Goal: Navigation & Orientation: Go to known website

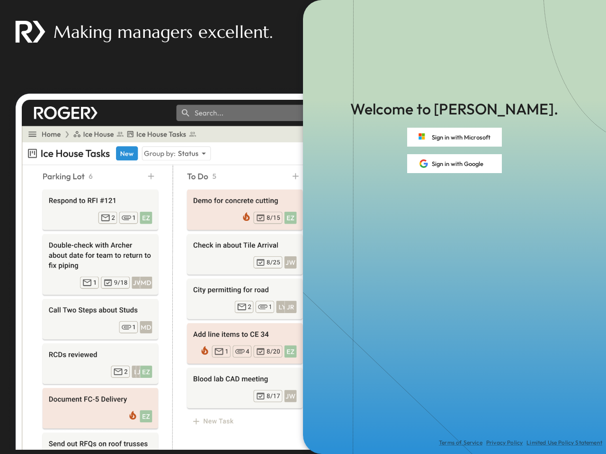
click at [303, 227] on div "Terms of Service Privacy Policy Limited Use Policy Statement" at bounding box center [454, 313] width 303 height 281
click at [454, 137] on button "Sign in with Microsoft" at bounding box center [454, 137] width 95 height 19
click at [454, 164] on button "Sign in with Google" at bounding box center [454, 163] width 95 height 19
click at [303, 227] on div "Terms of Service Privacy Policy Limited Use Policy Statement" at bounding box center [454, 313] width 303 height 281
click at [454, 137] on button "Sign in with Microsoft" at bounding box center [454, 137] width 95 height 19
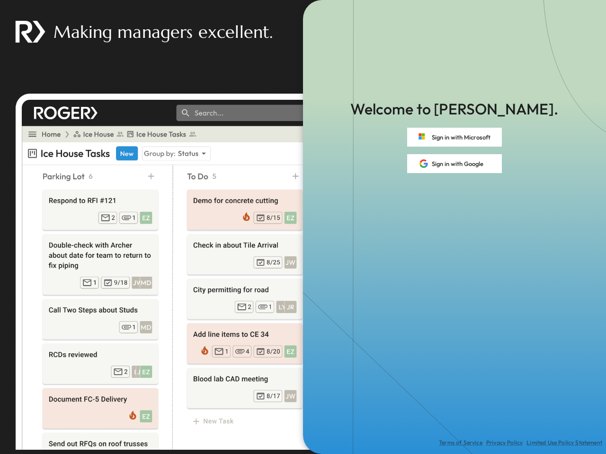
click at [454, 164] on button "Sign in with Google" at bounding box center [454, 163] width 95 height 19
